Goal: Entertainment & Leisure: Consume media (video, audio)

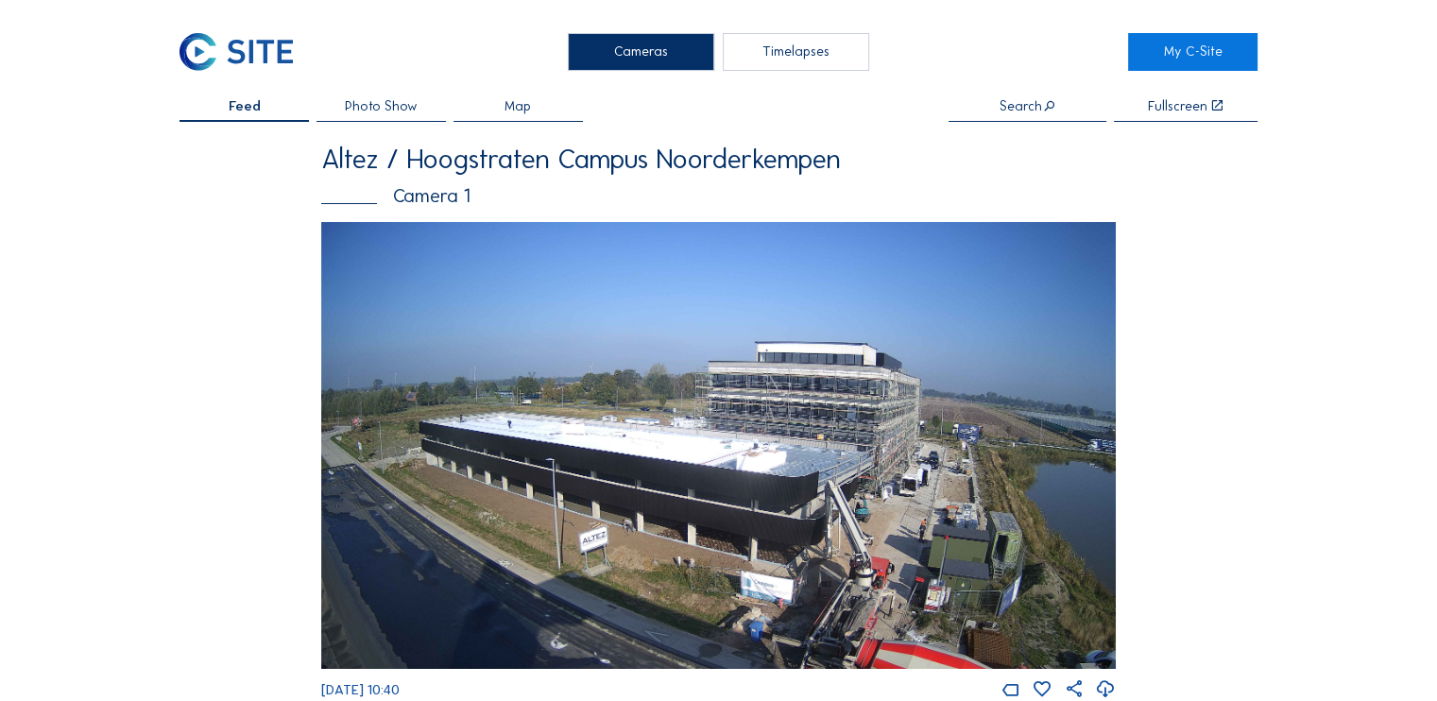
click at [773, 400] on img at bounding box center [718, 445] width 795 height 447
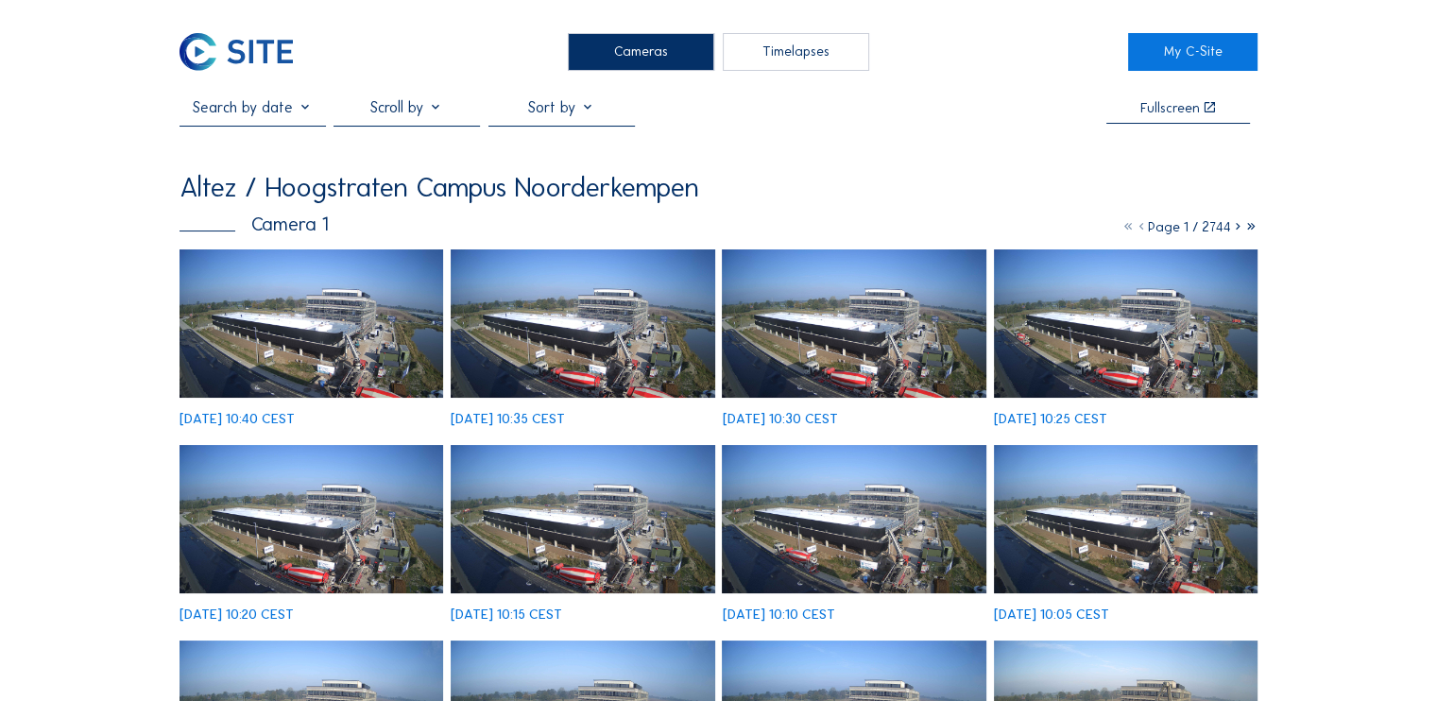
click at [378, 326] on img at bounding box center [312, 323] width 264 height 148
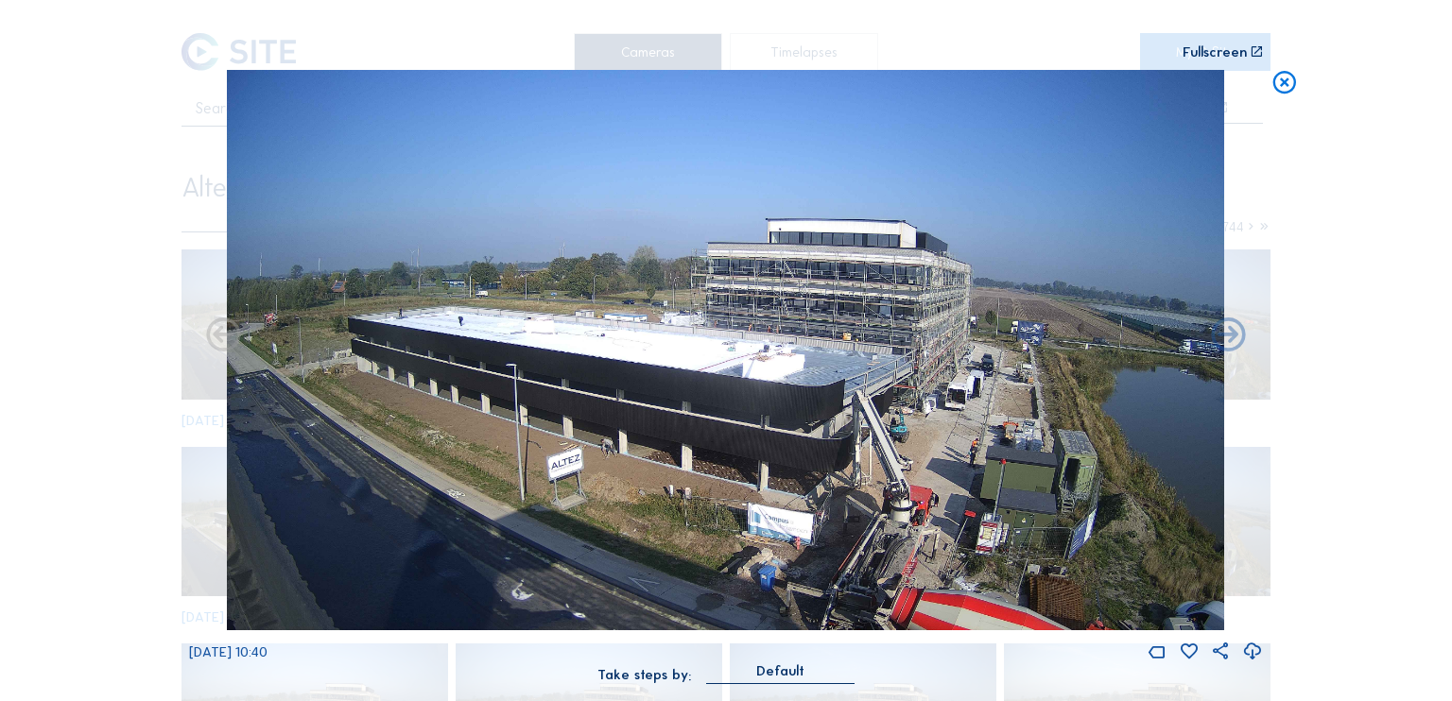
click at [1225, 51] on div "Fullscreen" at bounding box center [1214, 51] width 64 height 13
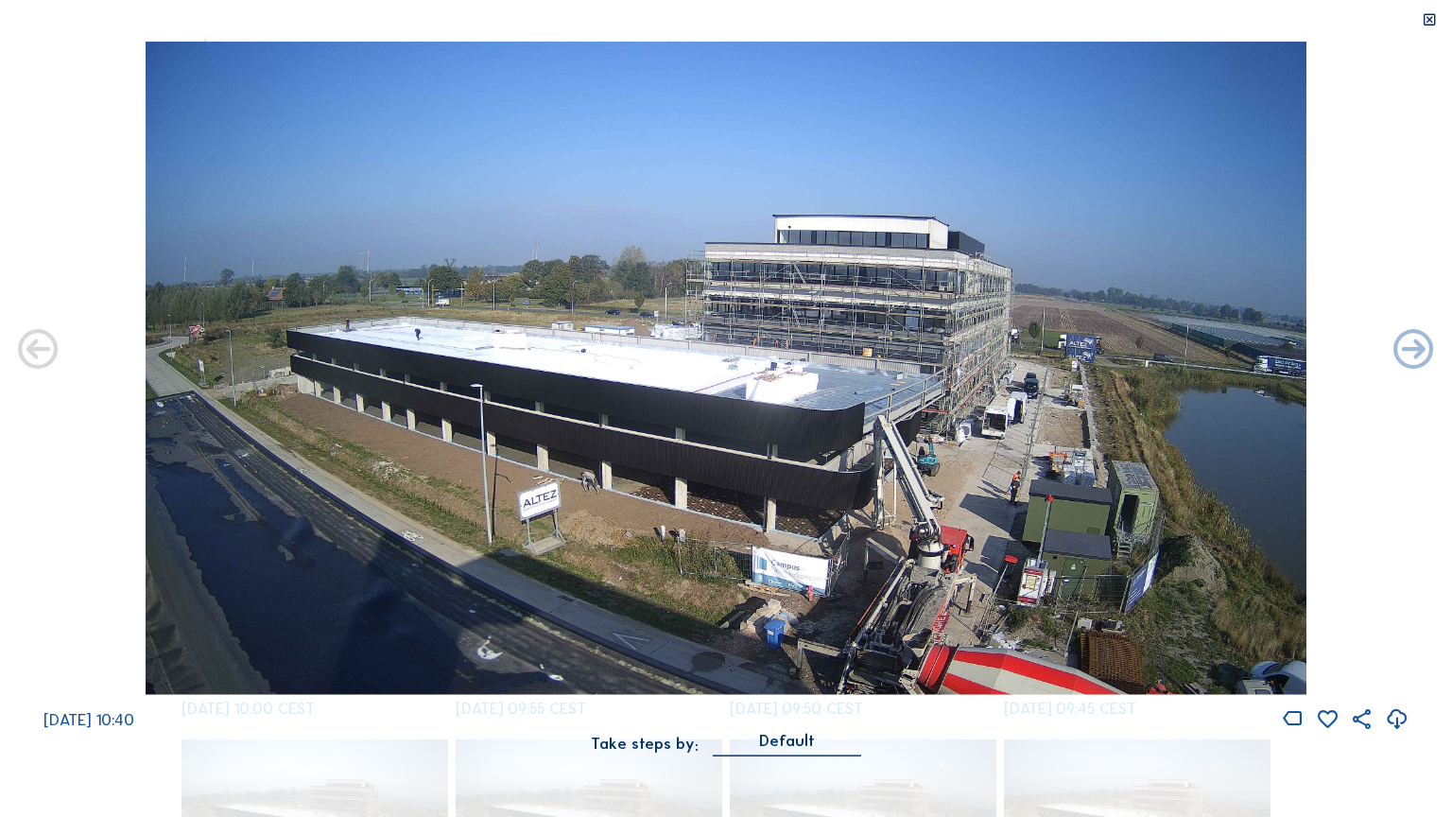
click at [1049, 434] on img at bounding box center [726, 368] width 1161 height 653
click at [1399, 700] on icon at bounding box center [1396, 718] width 24 height 29
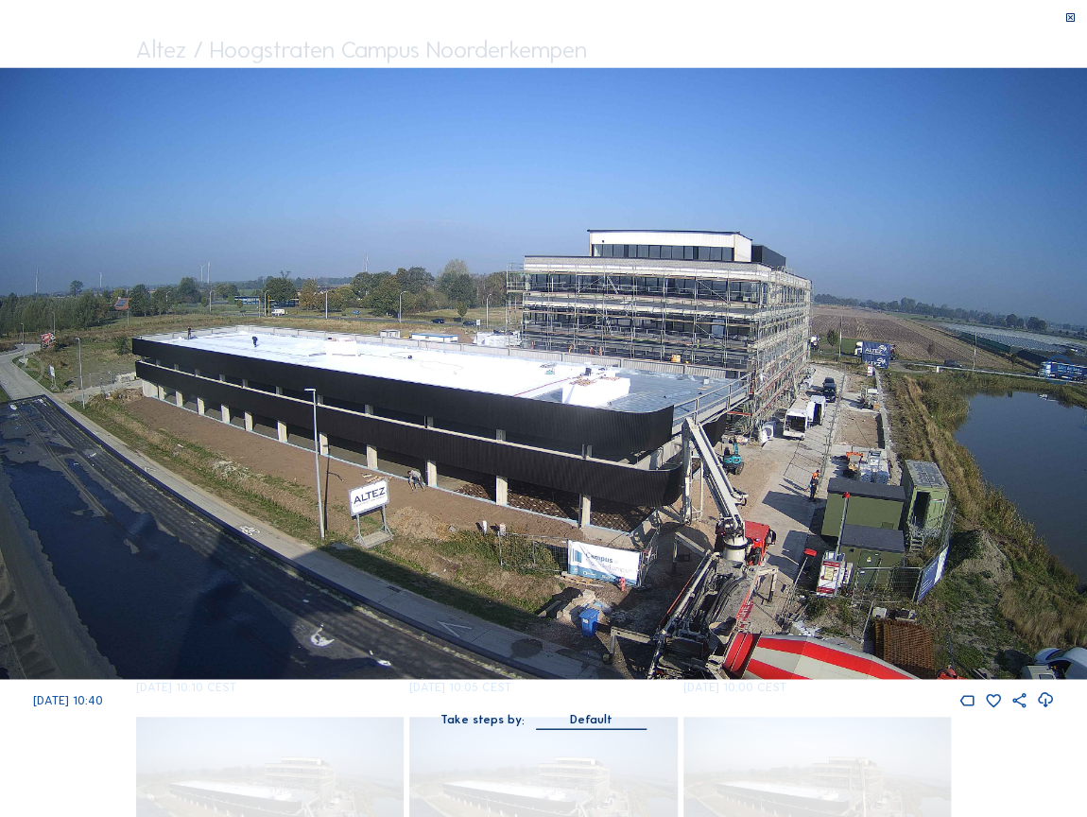
click at [8, 53] on div "Scroll to travel through time | Press 'Alt' Button + Scroll to Zoom | Click and…" at bounding box center [543, 408] width 1087 height 817
click at [1019, 16] on div "Scroll to travel through time | Press 'Alt' Button + Scroll to Zoom | Click and…" at bounding box center [543, 408] width 1087 height 817
